Goal: Task Accomplishment & Management: Use online tool/utility

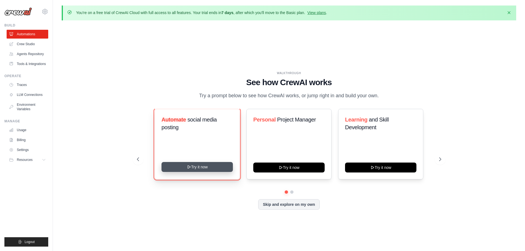
click at [198, 168] on button "Try it now" at bounding box center [197, 167] width 71 height 10
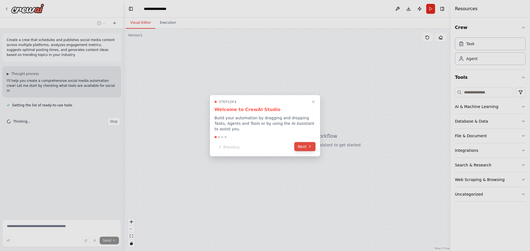
click at [305, 145] on button "Next" at bounding box center [304, 146] width 21 height 9
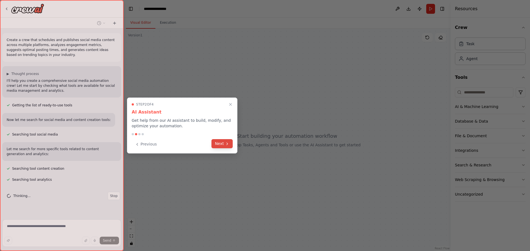
click at [218, 143] on button "Next" at bounding box center [221, 143] width 21 height 9
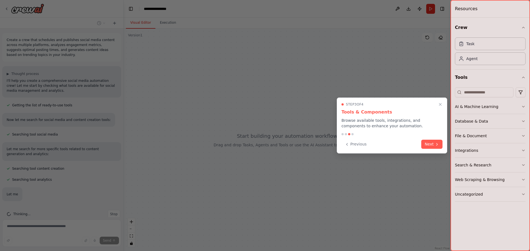
scroll to position [21, 0]
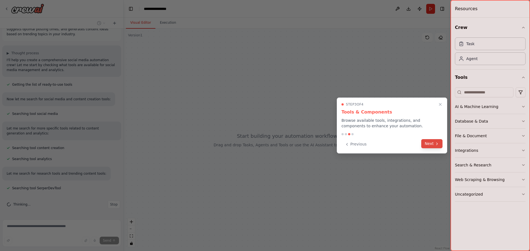
click at [435, 145] on icon at bounding box center [436, 144] width 4 height 4
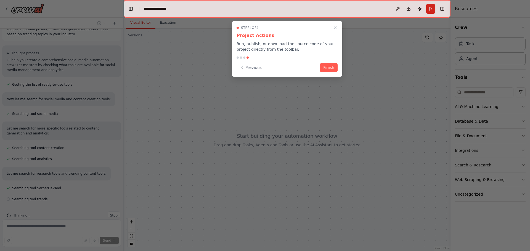
scroll to position [32, 0]
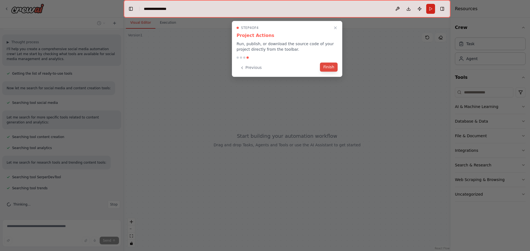
click at [330, 69] on button "Finish" at bounding box center [329, 67] width 18 height 9
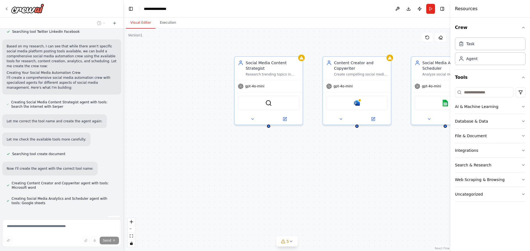
scroll to position [347, 0]
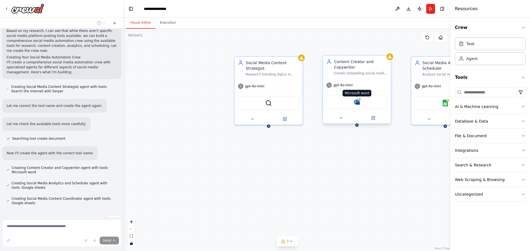
click at [358, 104] on img at bounding box center [356, 102] width 7 height 7
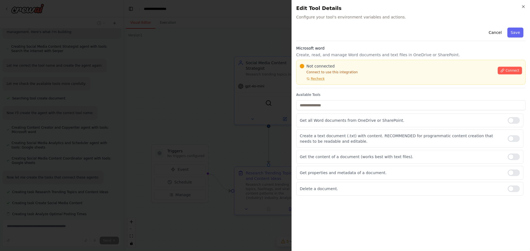
scroll to position [398, 0]
click at [525, 8] on div "Close Edit Tool Details Configure your tool's environment variables and actions…" at bounding box center [410, 125] width 238 height 251
click at [524, 7] on icon "button" at bounding box center [523, 7] width 2 height 2
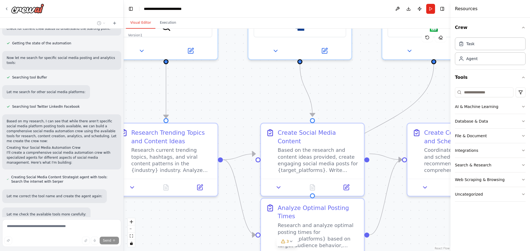
scroll to position [91, 0]
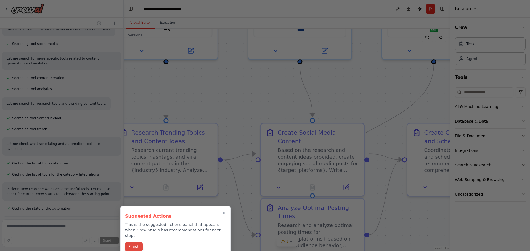
click at [134, 242] on button "Finish" at bounding box center [134, 246] width 18 height 9
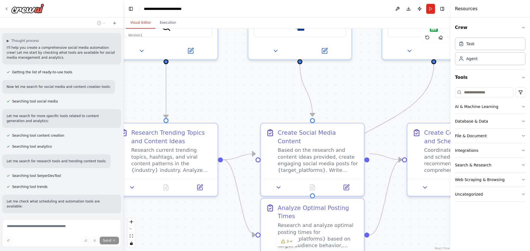
scroll to position [0, 0]
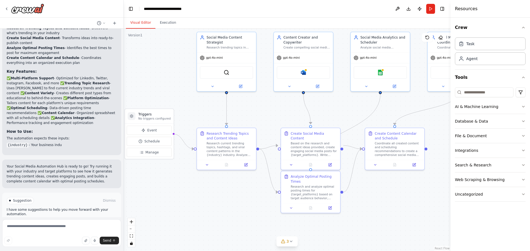
drag, startPoint x: 381, startPoint y: 218, endPoint x: 375, endPoint y: 206, distance: 14.4
click at [375, 206] on div ".deletable-edge-delete-btn { width: 20px; height: 20px; border: 0px solid #ffff…" at bounding box center [287, 140] width 327 height 223
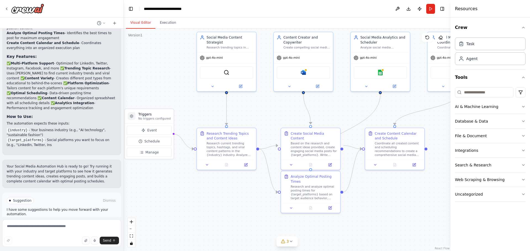
click at [355, 12] on header "**********" at bounding box center [287, 9] width 327 height 18
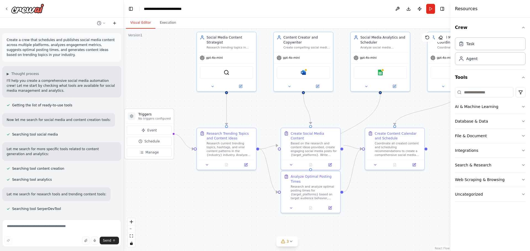
click at [117, 24] on button at bounding box center [114, 23] width 9 height 7
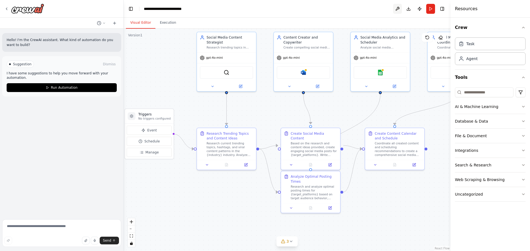
click at [398, 10] on button at bounding box center [397, 9] width 9 height 10
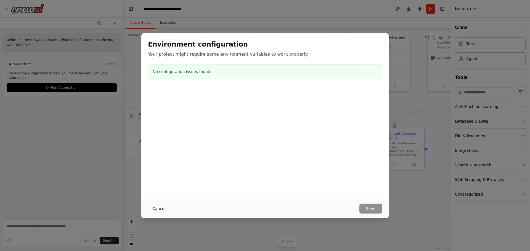
click at [162, 210] on button "Cancel" at bounding box center [159, 209] width 22 height 10
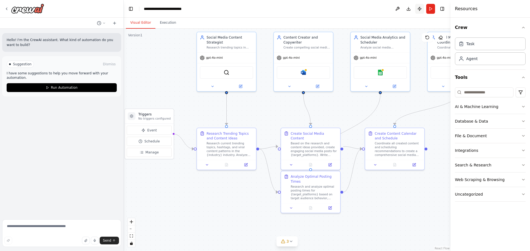
click at [419, 12] on button "Publish" at bounding box center [419, 9] width 9 height 10
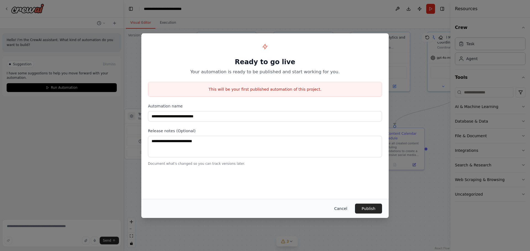
click at [338, 206] on button "Cancel" at bounding box center [341, 209] width 22 height 10
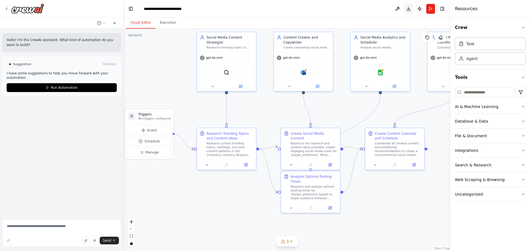
click at [441, 8] on button "Toggle Right Sidebar" at bounding box center [442, 9] width 8 height 8
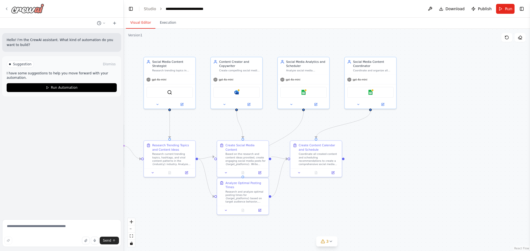
click at [9, 8] on div at bounding box center [24, 9] width 40 height 10
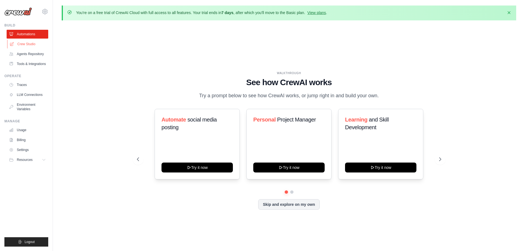
click at [30, 44] on link "Crew Studio" at bounding box center [28, 44] width 42 height 9
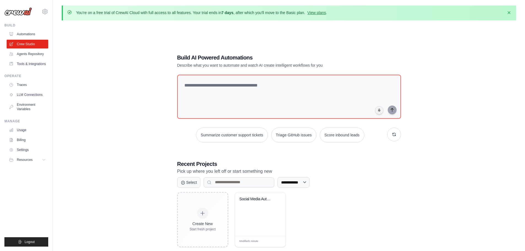
scroll to position [30, 0]
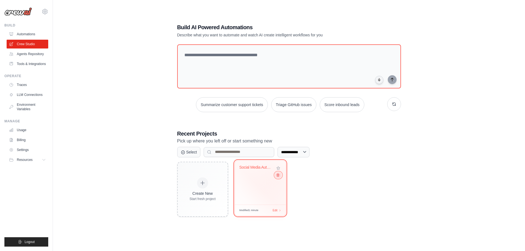
click at [279, 176] on icon at bounding box center [278, 175] width 4 height 4
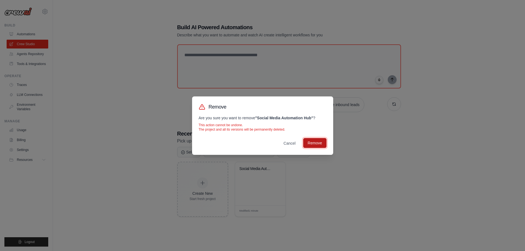
click at [314, 143] on button "Remove" at bounding box center [314, 143] width 23 height 10
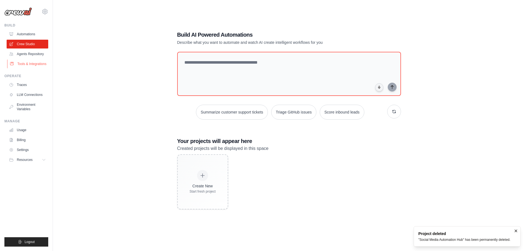
click at [20, 66] on link "Tools & Integrations" at bounding box center [28, 64] width 42 height 9
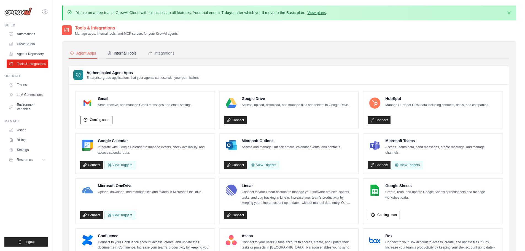
click at [126, 56] on button "Internal Tools" at bounding box center [122, 53] width 32 height 10
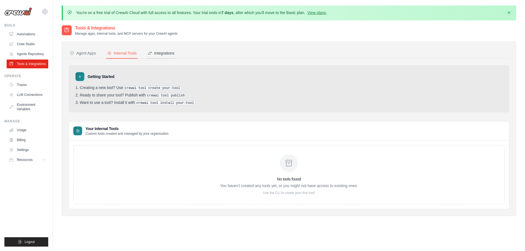
click at [172, 56] on button "Integrations" at bounding box center [161, 53] width 29 height 10
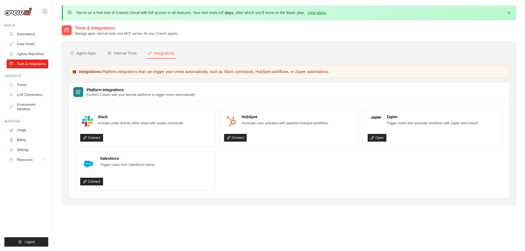
click at [141, 60] on div "Agent Apps Internal Tools Integrations Authenticated Agent Apps Enterprise-grad…" at bounding box center [289, 123] width 441 height 150
click at [126, 52] on div "Internal Tools" at bounding box center [122, 53] width 30 height 6
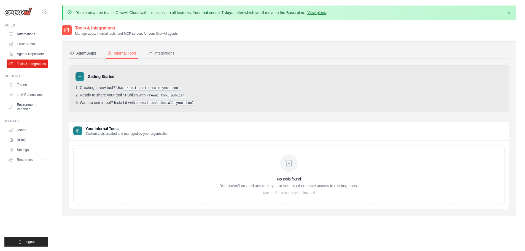
click at [90, 51] on div "Agent Apps" at bounding box center [83, 53] width 26 height 6
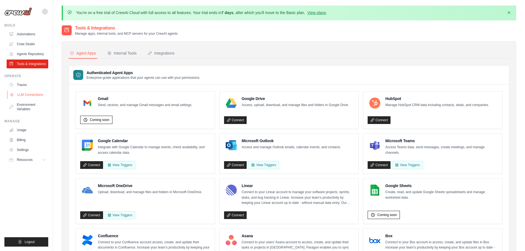
click at [30, 96] on link "LLM Connections" at bounding box center [28, 94] width 42 height 9
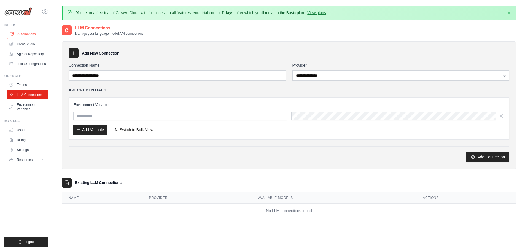
click at [27, 34] on link "Automations" at bounding box center [28, 34] width 42 height 9
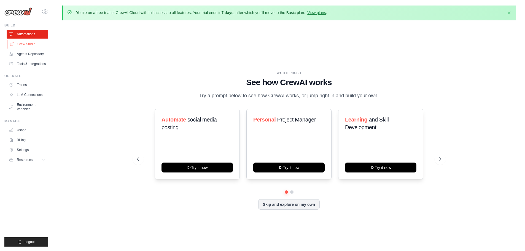
click at [28, 44] on link "Crew Studio" at bounding box center [28, 44] width 42 height 9
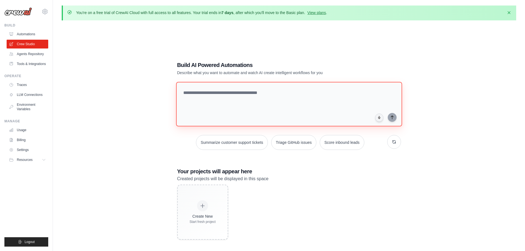
click at [228, 100] on textarea at bounding box center [289, 104] width 226 height 45
paste textarea "**********"
drag, startPoint x: 237, startPoint y: 99, endPoint x: 157, endPoint y: 82, distance: 81.7
click at [157, 82] on div "Build AI Powered Automations Describe what you want to automate and watch AI cr…" at bounding box center [289, 150] width 455 height 251
click at [233, 100] on textarea "**********" at bounding box center [290, 104] width 228 height 45
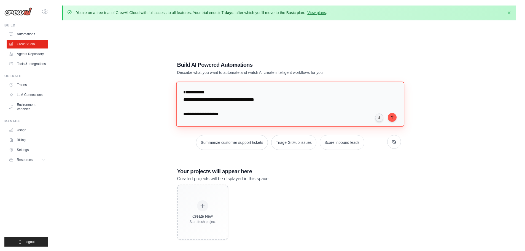
paste textarea
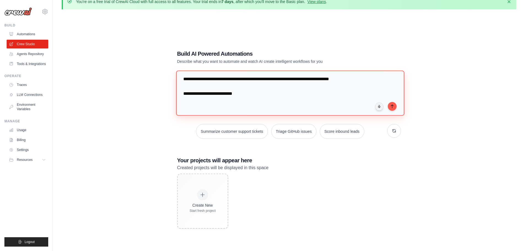
scroll to position [3, 0]
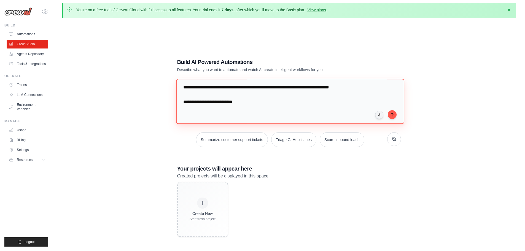
click at [213, 97] on textarea "**********" at bounding box center [290, 101] width 228 height 45
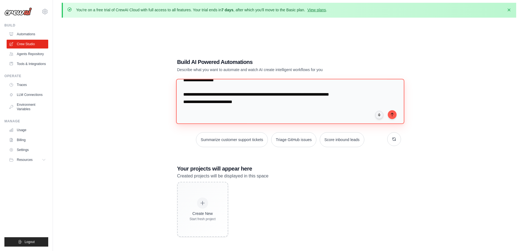
click at [204, 87] on textarea "**********" at bounding box center [290, 101] width 228 height 45
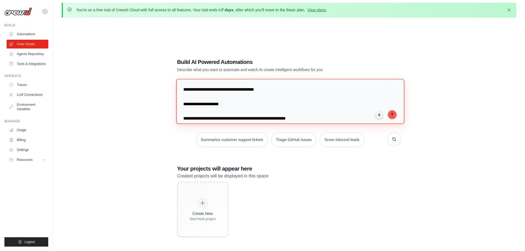
scroll to position [0, 0]
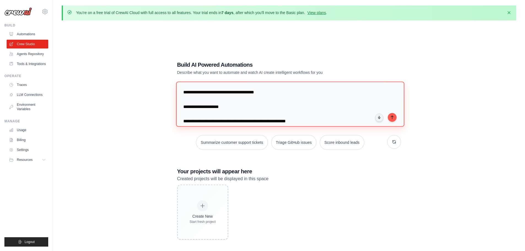
click at [215, 100] on textarea "**********" at bounding box center [290, 104] width 228 height 45
click at [204, 106] on textarea "**********" at bounding box center [290, 104] width 228 height 45
click at [200, 114] on textarea "**********" at bounding box center [290, 104] width 228 height 45
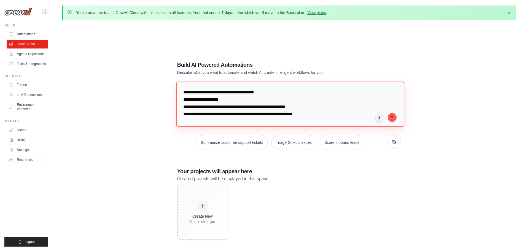
click at [197, 119] on textarea "**********" at bounding box center [290, 104] width 228 height 45
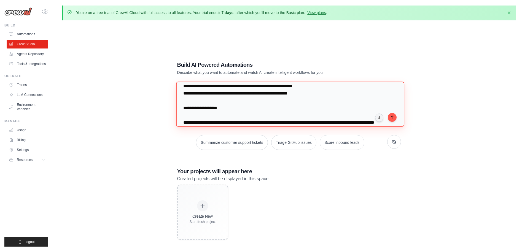
click at [208, 102] on textarea "**********" at bounding box center [290, 104] width 228 height 45
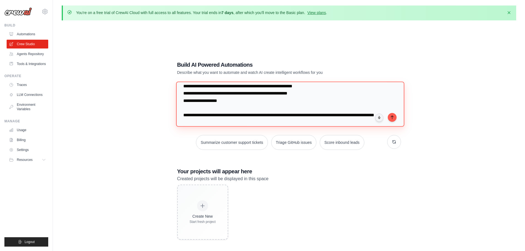
click at [199, 107] on textarea "**********" at bounding box center [290, 104] width 228 height 45
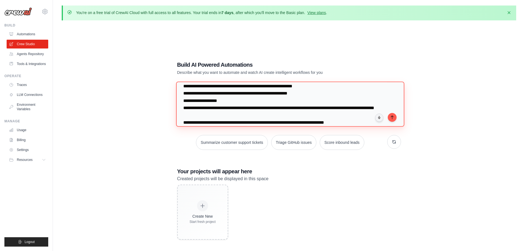
click at [306, 96] on textarea "**********" at bounding box center [290, 104] width 228 height 45
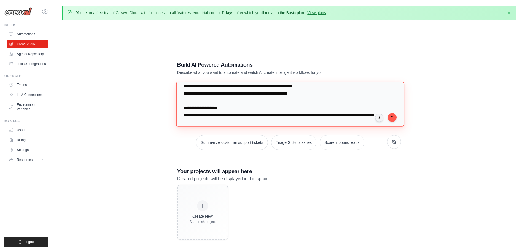
paste textarea "**********"
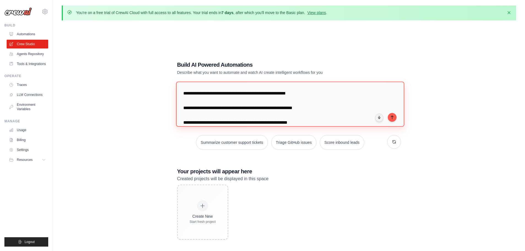
scroll to position [213, 0]
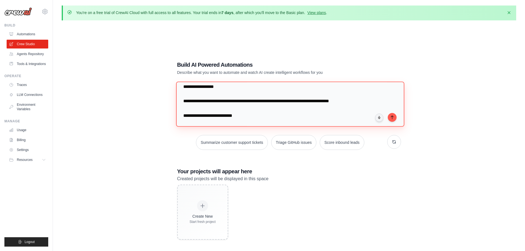
click at [185, 95] on textarea "**********" at bounding box center [290, 104] width 228 height 45
click at [183, 94] on textarea "**********" at bounding box center [290, 104] width 228 height 45
type textarea "**********"
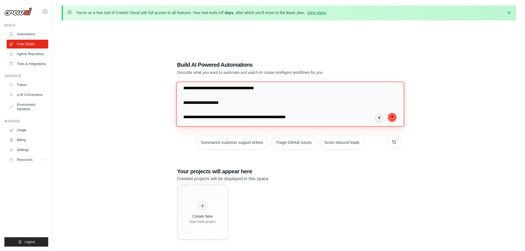
scroll to position [0, 0]
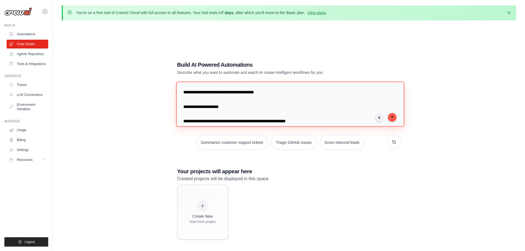
click at [248, 103] on textarea "**********" at bounding box center [290, 104] width 228 height 45
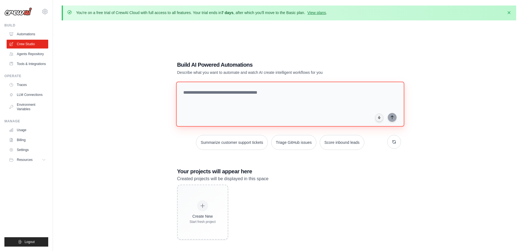
click at [249, 105] on textarea at bounding box center [290, 104] width 228 height 45
paste textarea "**********"
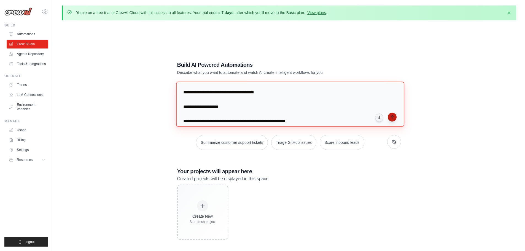
type textarea "**********"
click at [393, 117] on icon "submit" at bounding box center [392, 117] width 4 height 4
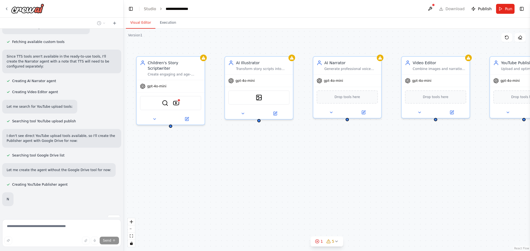
scroll to position [541, 0]
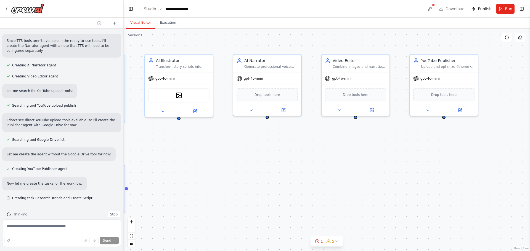
drag, startPoint x: 461, startPoint y: 177, endPoint x: 283, endPoint y: 174, distance: 177.9
click at [283, 174] on div ".deletable-edge-delete-btn { width: 20px; height: 20px; border: 0px solid #ffff…" at bounding box center [327, 140] width 406 height 223
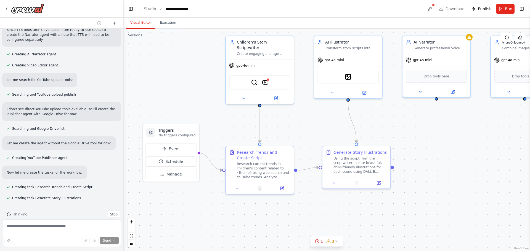
drag, startPoint x: 325, startPoint y: 180, endPoint x: 439, endPoint y: 164, distance: 115.0
click at [439, 164] on div ".deletable-edge-delete-btn { width: 20px; height: 20px; border: 0px solid #ffff…" at bounding box center [327, 140] width 406 height 223
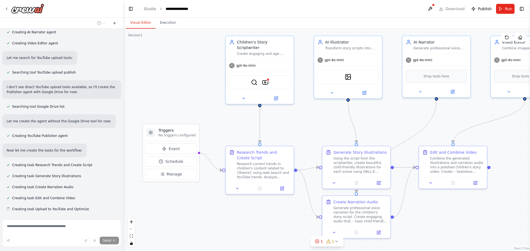
scroll to position [585, 0]
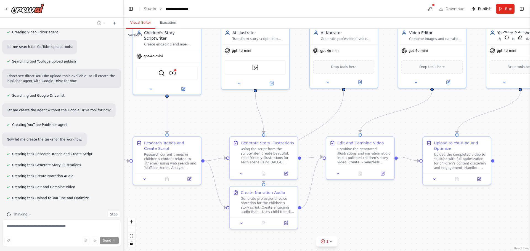
drag, startPoint x: 481, startPoint y: 210, endPoint x: 347, endPoint y: 196, distance: 134.7
click at [347, 196] on div ".deletable-edge-delete-btn { width: 20px; height: 20px; border: 0px solid #ffff…" at bounding box center [327, 140] width 406 height 223
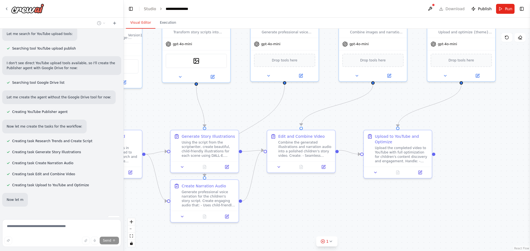
scroll to position [614, 0]
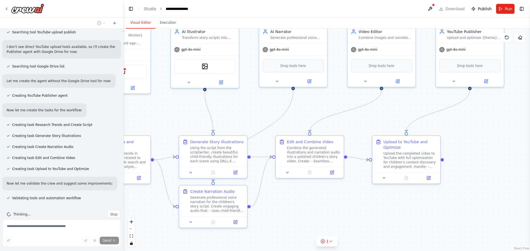
drag, startPoint x: 404, startPoint y: 201, endPoint x: 416, endPoint y: 208, distance: 13.7
click at [416, 208] on div ".deletable-edge-delete-btn { width: 20px; height: 20px; border: 0px solid #ffff…" at bounding box center [327, 140] width 406 height 223
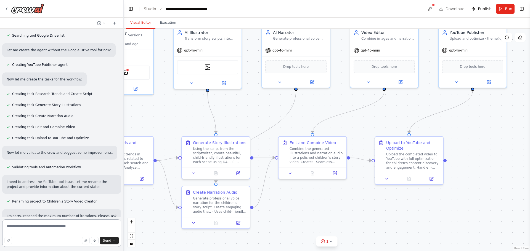
scroll to position [650, 0]
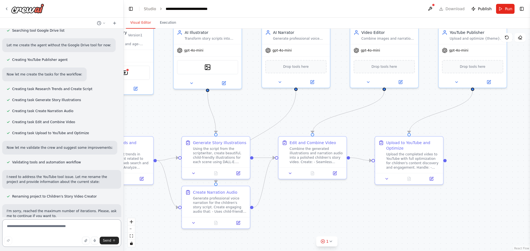
click at [47, 231] on textarea at bounding box center [61, 234] width 119 height 28
type textarea "***"
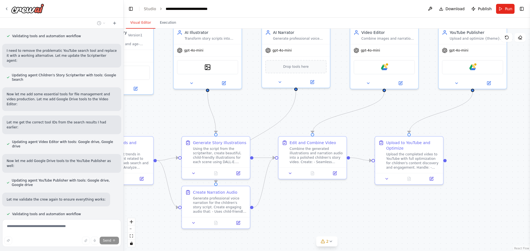
scroll to position [961, 0]
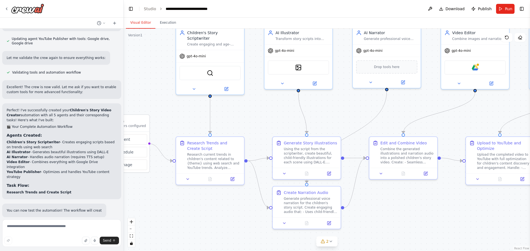
drag, startPoint x: 298, startPoint y: 216, endPoint x: 372, endPoint y: 204, distance: 74.4
click at [388, 216] on div ".deletable-edge-delete-btn { width: 20px; height: 20px; border: 0px solid #ffff…" at bounding box center [327, 140] width 406 height 223
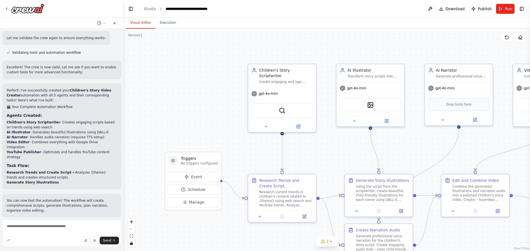
drag, startPoint x: 268, startPoint y: 109, endPoint x: 356, endPoint y: 157, distance: 100.4
click at [356, 157] on div ".deletable-edge-delete-btn { width: 20px; height: 20px; border: 0px solid #ffff…" at bounding box center [327, 140] width 406 height 223
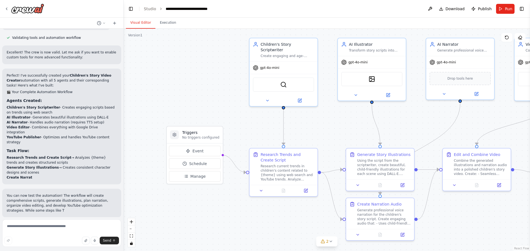
drag, startPoint x: 210, startPoint y: 144, endPoint x: 185, endPoint y: 85, distance: 64.2
click at [185, 85] on div ".deletable-edge-delete-btn { width: 20px; height: 20px; border: 0px solid #ffff…" at bounding box center [327, 140] width 406 height 223
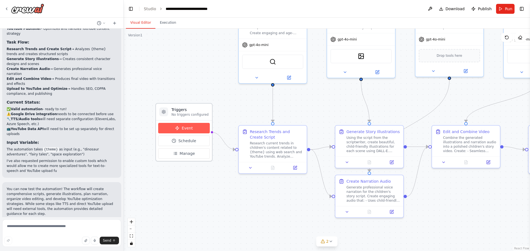
scroll to position [1196, 0]
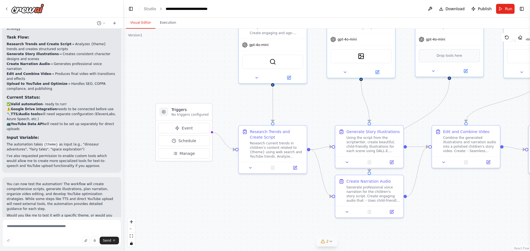
click at [326, 241] on div "2" at bounding box center [325, 242] width 8 height 6
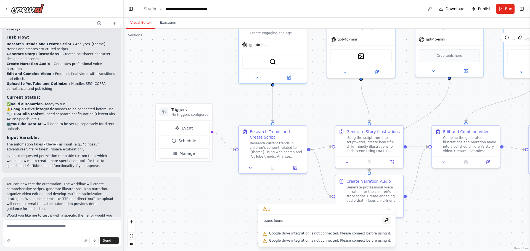
click at [381, 220] on button at bounding box center [385, 220] width 9 height 7
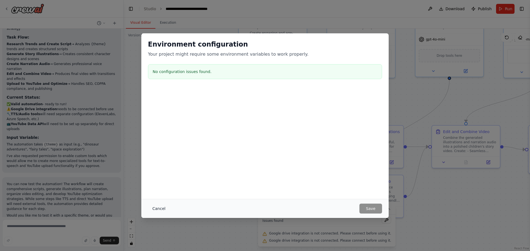
click at [159, 208] on button "Cancel" at bounding box center [159, 209] width 22 height 10
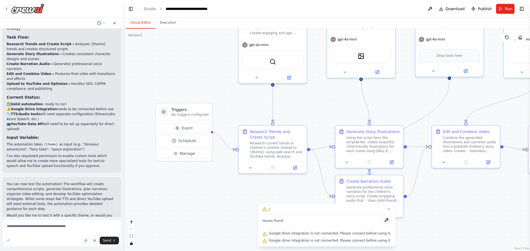
click at [299, 236] on div "Google drive integration is not connected. Please connect before using it." at bounding box center [326, 233] width 129 height 7
click at [454, 202] on div ".deletable-edge-delete-btn { width: 20px; height: 20px; border: 0px solid #ffff…" at bounding box center [327, 140] width 406 height 223
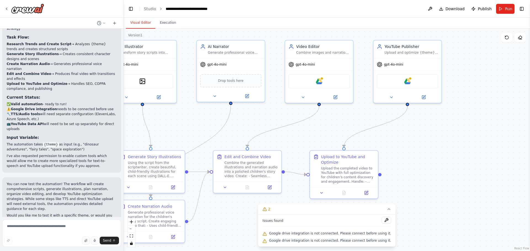
drag, startPoint x: 487, startPoint y: 190, endPoint x: 266, endPoint y: 215, distance: 223.2
click at [267, 215] on div "Version 1 Show Tools Hide Agents .deletable-edge-delete-btn { width: 20px; heig…" at bounding box center [327, 140] width 406 height 223
click at [316, 83] on img at bounding box center [316, 80] width 7 height 7
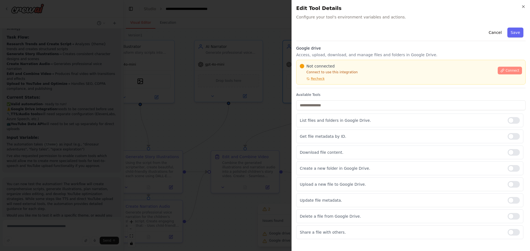
click at [507, 69] on span "Connect" at bounding box center [512, 70] width 14 height 4
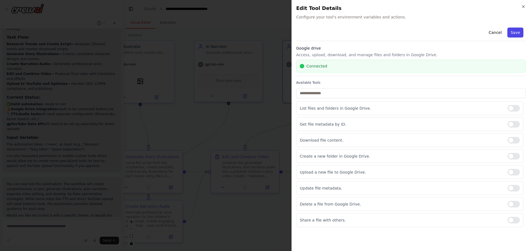
click at [512, 31] on button "Save" at bounding box center [515, 33] width 16 height 10
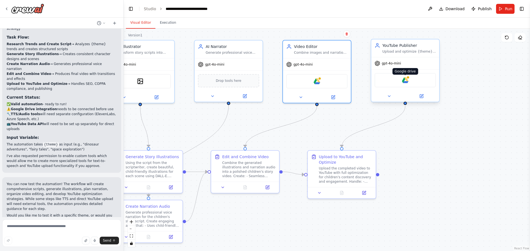
click at [405, 82] on img at bounding box center [405, 80] width 7 height 7
click at [320, 83] on div "Google drive" at bounding box center [316, 80] width 61 height 14
click at [254, 221] on div ".deletable-edge-delete-btn { width: 20px; height: 20px; border: 0px solid #ffff…" at bounding box center [327, 140] width 406 height 223
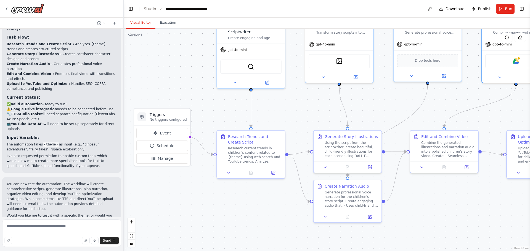
drag, startPoint x: 243, startPoint y: 219, endPoint x: 441, endPoint y: 199, distance: 199.6
click at [441, 199] on div ".deletable-edge-delete-btn { width: 20px; height: 20px; border: 0px solid #ffff…" at bounding box center [327, 140] width 406 height 223
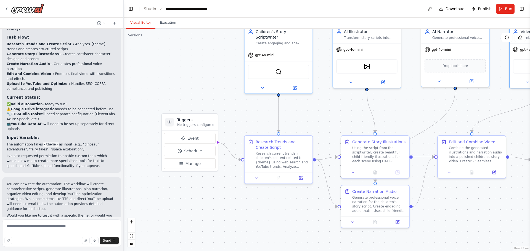
drag, startPoint x: 240, startPoint y: 200, endPoint x: 267, endPoint y: 205, distance: 28.1
click at [267, 205] on div ".deletable-edge-delete-btn { width: 20px; height: 20px; border: 0px solid #ffff…" at bounding box center [327, 140] width 406 height 223
click at [194, 138] on span "Event" at bounding box center [192, 139] width 11 height 6
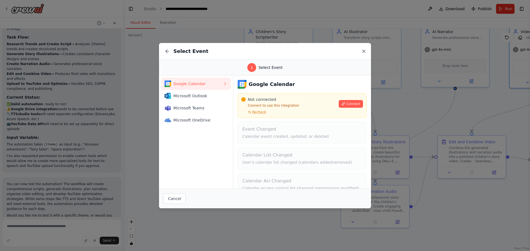
click at [362, 50] on icon at bounding box center [364, 52] width 6 height 6
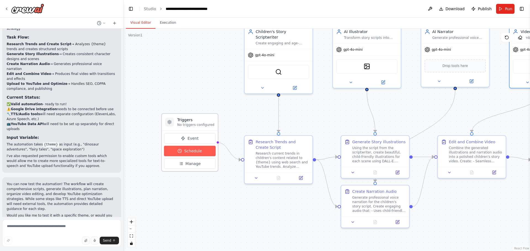
click at [192, 153] on span "Schedule" at bounding box center [193, 151] width 18 height 6
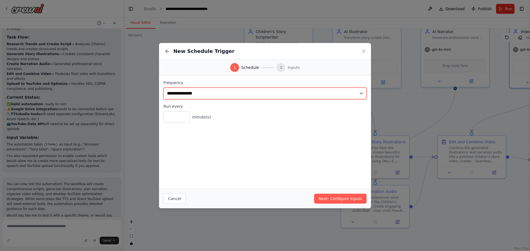
click at [220, 92] on select "**********" at bounding box center [264, 94] width 203 height 12
select select "*****"
click at [163, 88] on select "**********" at bounding box center [264, 94] width 203 height 12
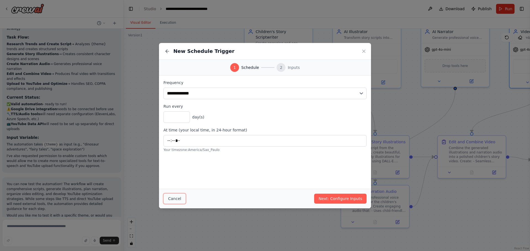
click at [174, 199] on button "Cancel" at bounding box center [174, 199] width 22 height 10
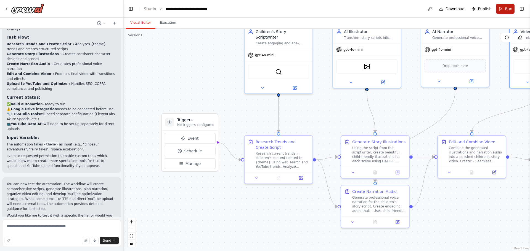
click at [504, 10] on button "Run" at bounding box center [505, 9] width 18 height 10
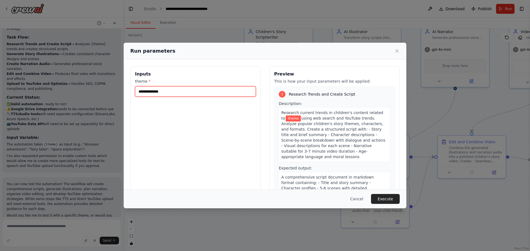
click at [186, 93] on input "theme *" at bounding box center [195, 91] width 121 height 10
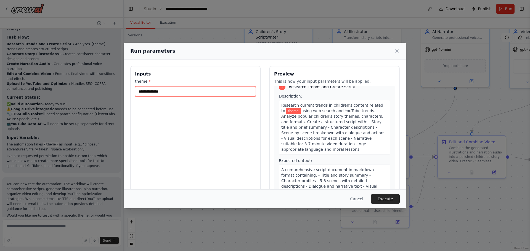
scroll to position [0, 0]
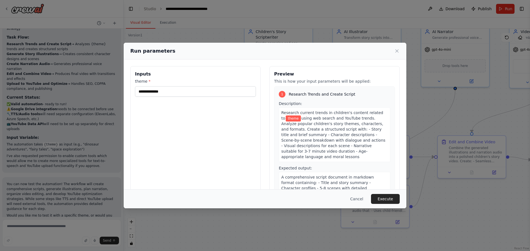
drag, startPoint x: 378, startPoint y: 151, endPoint x: 277, endPoint y: 113, distance: 107.7
click at [279, 113] on div "Research current trends in children's content related to theme using web search…" at bounding box center [334, 135] width 111 height 55
copy div "Research current trends in children's content related to theme using web search…"
click at [160, 93] on input "theme *" at bounding box center [195, 91] width 121 height 10
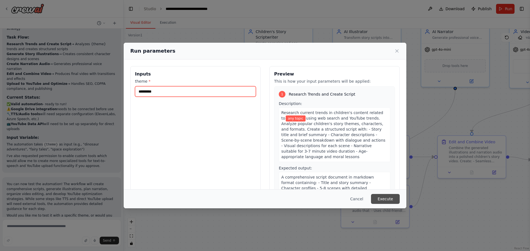
type input "*********"
click at [384, 196] on button "Execute" at bounding box center [385, 199] width 29 height 10
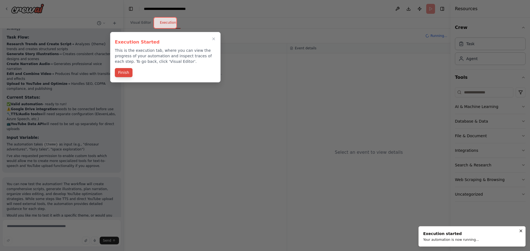
click at [125, 71] on button "Finish" at bounding box center [124, 72] width 18 height 9
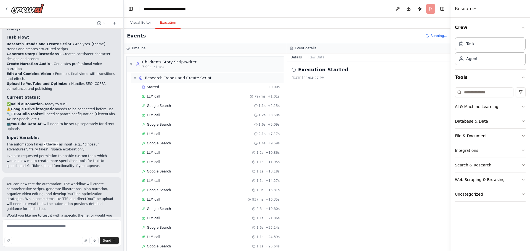
click at [135, 79] on span "▼" at bounding box center [134, 78] width 3 height 4
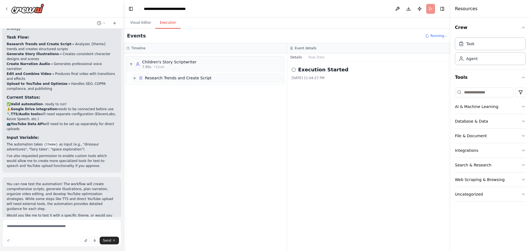
click at [135, 78] on span "▶" at bounding box center [134, 78] width 3 height 4
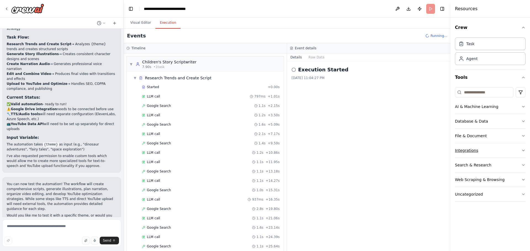
click at [523, 150] on icon "button" at bounding box center [523, 150] width 4 height 4
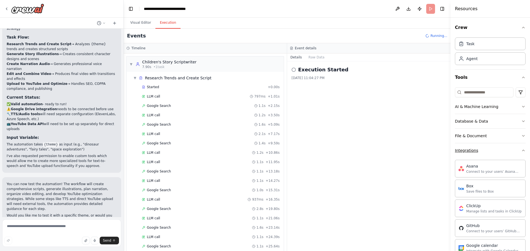
click at [522, 151] on icon "button" at bounding box center [523, 150] width 2 height 1
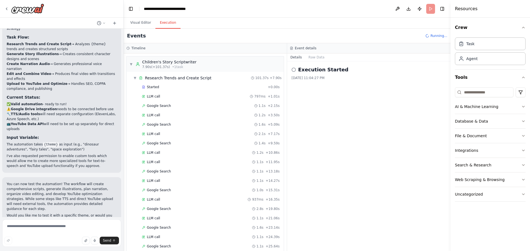
click at [388, 23] on div "Visual Editor Execution" at bounding box center [287, 23] width 327 height 11
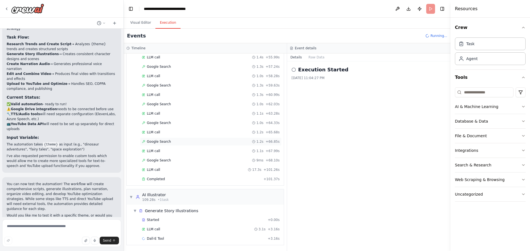
scroll to position [386, 0]
click at [245, 180] on div "Completed" at bounding box center [201, 179] width 119 height 4
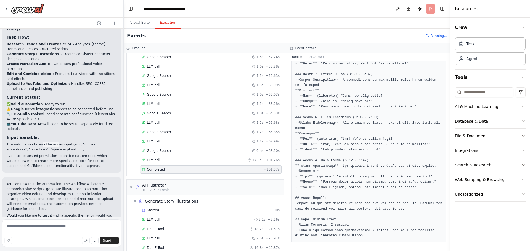
scroll to position [424, 0]
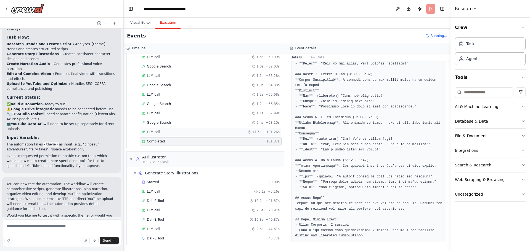
click at [217, 130] on div "LLM call 17.3s + 101.26s" at bounding box center [211, 132] width 138 height 4
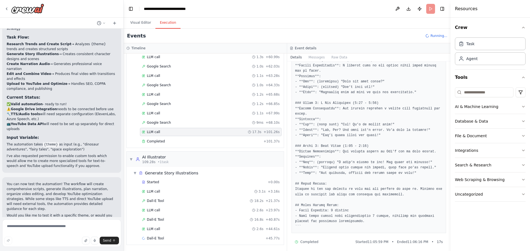
scroll to position [311, 0]
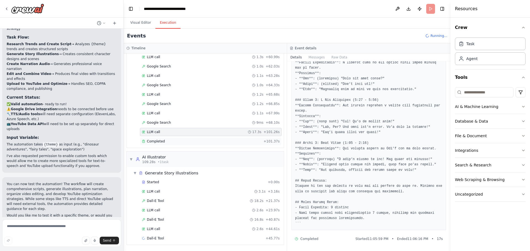
click at [234, 142] on div "Completed" at bounding box center [201, 141] width 119 height 4
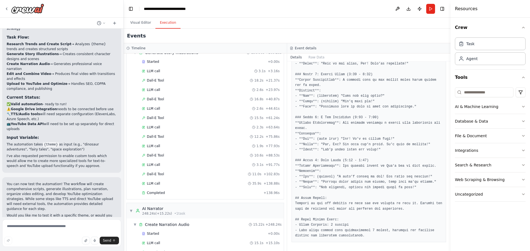
scroll to position [553, 0]
click at [167, 183] on div "Completed" at bounding box center [201, 184] width 119 height 4
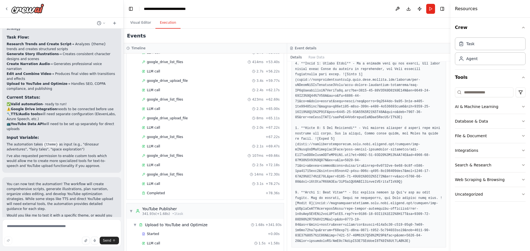
scroll to position [1137, 0]
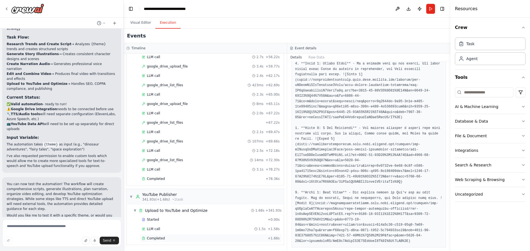
click at [193, 241] on div "Completed + 1.68s" at bounding box center [210, 238] width 141 height 8
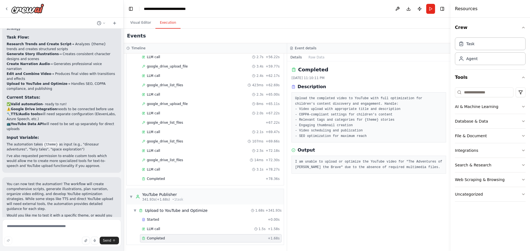
click at [311, 53] on div "Event details" at bounding box center [368, 48] width 163 height 10
drag, startPoint x: 311, startPoint y: 55, endPoint x: 308, endPoint y: 57, distance: 3.8
click at [312, 56] on button "Raw Data" at bounding box center [316, 58] width 23 height 8
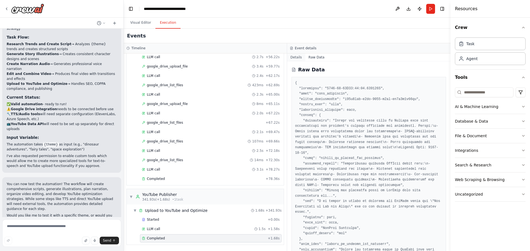
click at [298, 57] on button "Details" at bounding box center [296, 58] width 18 height 8
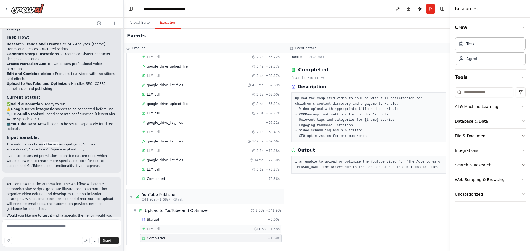
click at [204, 229] on div "LLM call 1.5s + 1.58s" at bounding box center [211, 229] width 138 height 4
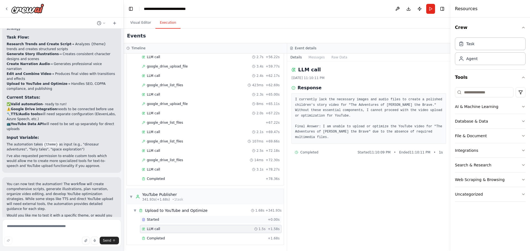
click at [195, 220] on div "Started" at bounding box center [204, 220] width 124 height 4
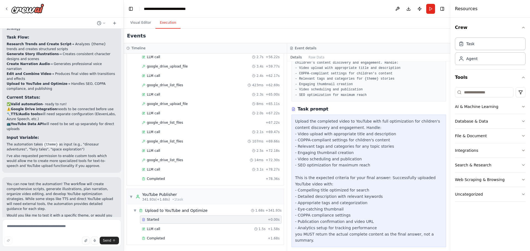
scroll to position [79, 0]
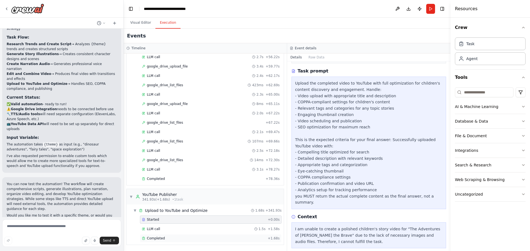
click at [169, 239] on div "Completed" at bounding box center [204, 238] width 124 height 4
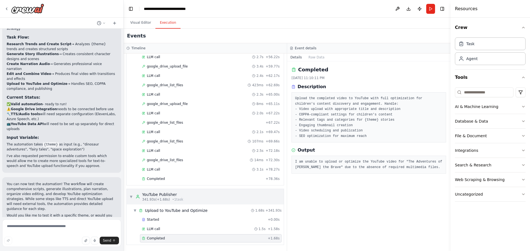
click at [183, 195] on div "▼ YouTube Publisher 341.93s (+1.68s) • 1 task" at bounding box center [205, 196] width 157 height 15
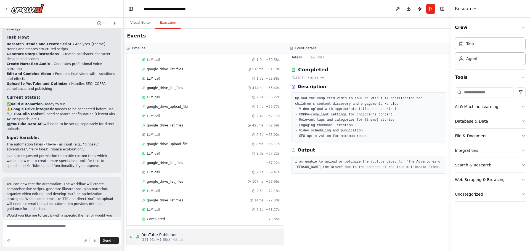
click at [183, 237] on div "▶ YouTube Publisher 341.93s (+1.68s) • 1 task" at bounding box center [205, 236] width 157 height 15
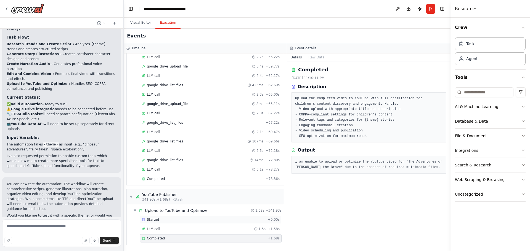
click at [159, 218] on div "Started" at bounding box center [204, 220] width 124 height 4
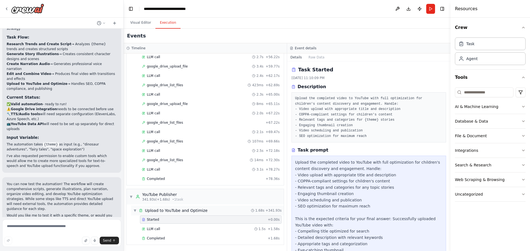
click at [163, 213] on div "▼ Upload to YouTube and Optimize 1.68s + 341.93s" at bounding box center [207, 211] width 153 height 10
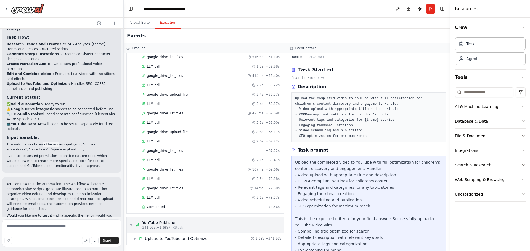
click at [161, 230] on div "▼ YouTube Publisher 341.93s (+1.68s) • 1 task" at bounding box center [205, 224] width 157 height 15
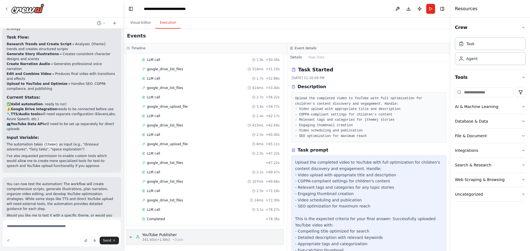
click at [161, 236] on div "YouTube Publisher" at bounding box center [162, 235] width 41 height 6
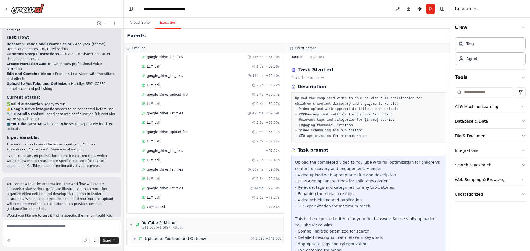
click at [170, 236] on span "Upload to YouTube and Optimize" at bounding box center [176, 239] width 63 height 6
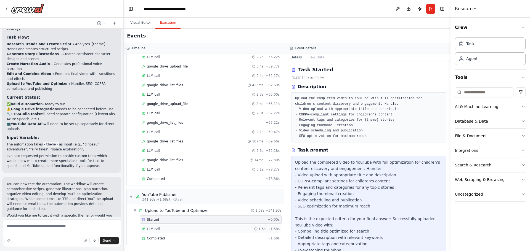
click at [163, 229] on div "LLM call 1.5s + 1.58s" at bounding box center [211, 229] width 138 height 4
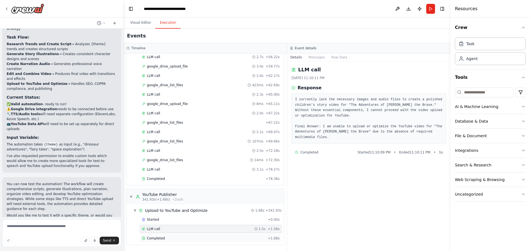
click at [165, 239] on div "Completed" at bounding box center [204, 238] width 124 height 4
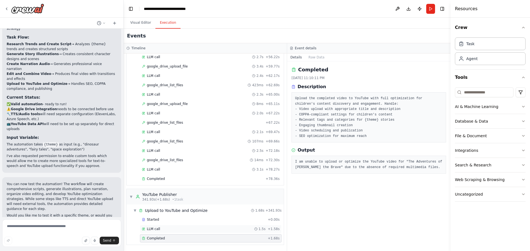
click at [165, 232] on div "LLM call 1.5s + 1.58s" at bounding box center [210, 229] width 141 height 8
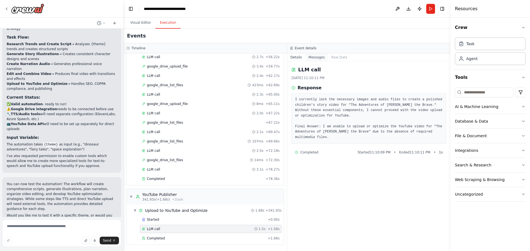
click at [316, 59] on button "Messages" at bounding box center [316, 58] width 23 height 8
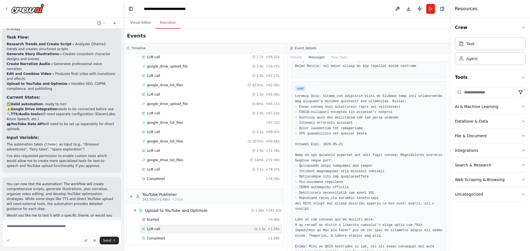
scroll to position [532, 0]
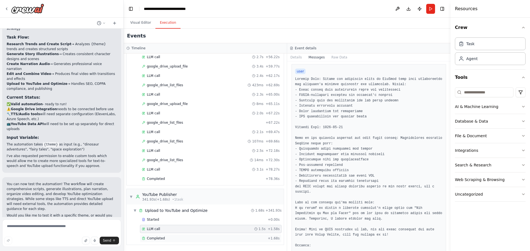
click at [160, 239] on span "Completed" at bounding box center [156, 238] width 18 height 4
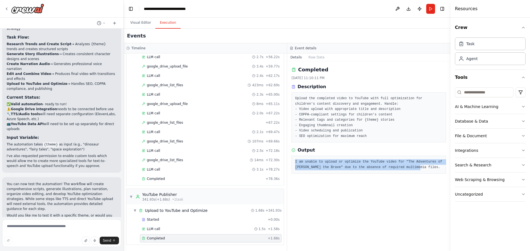
drag, startPoint x: 404, startPoint y: 169, endPoint x: 314, endPoint y: 162, distance: 90.4
click at [294, 162] on div "I am unable to upload or optimize the YouTube video for "The Adventures of Leo …" at bounding box center [368, 165] width 154 height 18
click at [339, 204] on div "Completed 10/5/2025, 11:10:11 PM Description Upload the completed video to YouT…" at bounding box center [368, 157] width 163 height 190
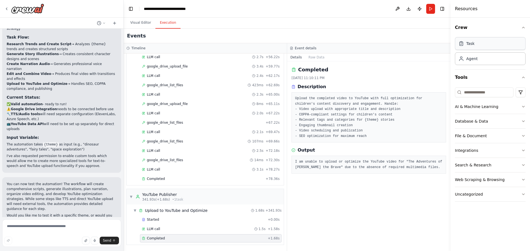
click at [485, 44] on div "Task" at bounding box center [490, 43] width 71 height 13
click at [143, 22] on button "Visual Editor" at bounding box center [141, 23] width 30 height 12
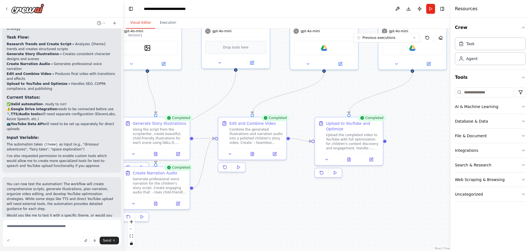
drag, startPoint x: 428, startPoint y: 229, endPoint x: 209, endPoint y: 211, distance: 220.1
click at [209, 211] on div ".deletable-edge-delete-btn { width: 20px; height: 20px; border: 0px solid #ffff…" at bounding box center [287, 140] width 327 height 223
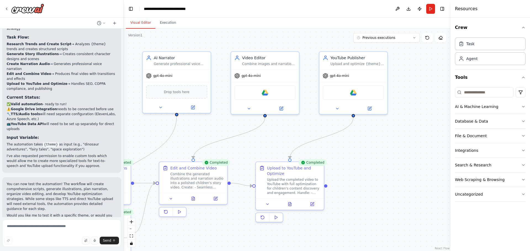
drag, startPoint x: 367, startPoint y: 198, endPoint x: 308, endPoint y: 242, distance: 74.0
click at [308, 242] on div ".deletable-edge-delete-btn { width: 20px; height: 20px; border: 0px solid #ffff…" at bounding box center [287, 140] width 327 height 223
